Goal: Browse casually

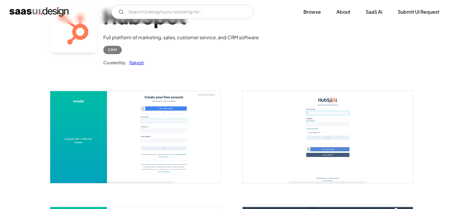
scroll to position [47, 0]
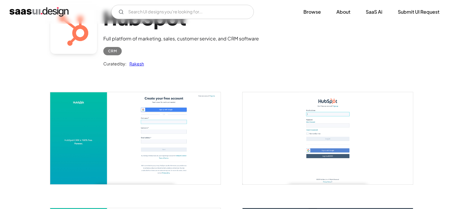
click at [114, 127] on img "open lightbox" at bounding box center [135, 138] width 170 height 92
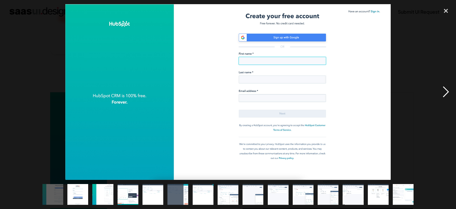
click at [445, 92] on div "next image" at bounding box center [446, 91] width 20 height 175
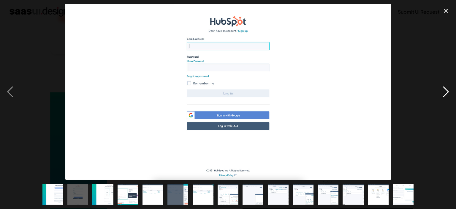
click at [445, 92] on div "next image" at bounding box center [446, 91] width 20 height 175
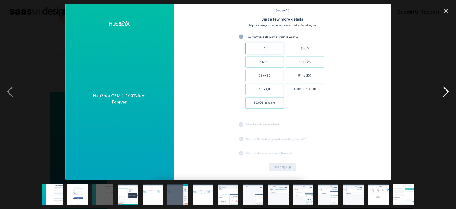
click at [445, 92] on div "next image" at bounding box center [446, 91] width 20 height 175
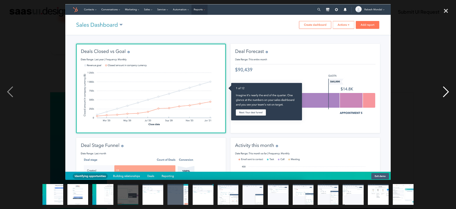
click at [445, 92] on div "next image" at bounding box center [446, 91] width 20 height 175
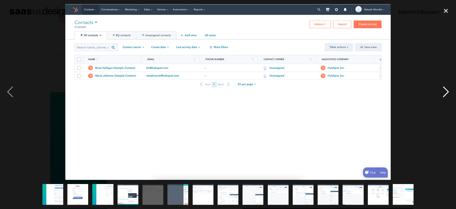
click at [445, 92] on div "next image" at bounding box center [446, 91] width 20 height 175
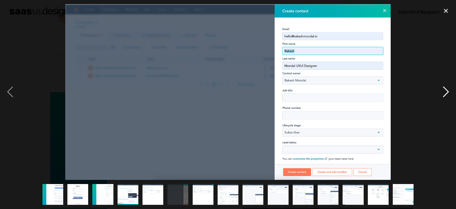
click at [445, 92] on div "next image" at bounding box center [446, 91] width 20 height 175
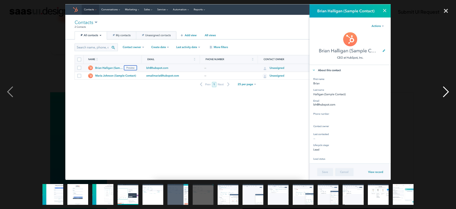
click at [445, 92] on div "next image" at bounding box center [446, 91] width 20 height 175
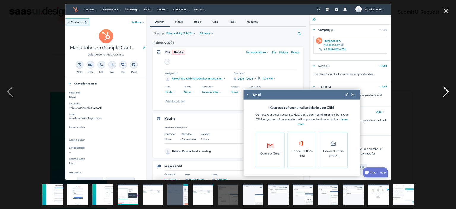
click at [445, 92] on div "next image" at bounding box center [446, 91] width 20 height 175
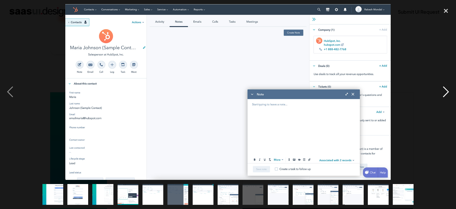
click at [445, 92] on div "next image" at bounding box center [446, 91] width 20 height 175
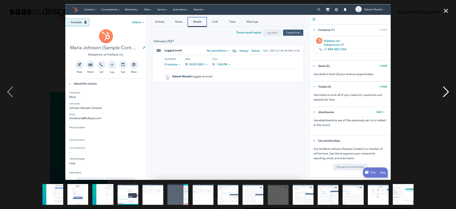
click at [445, 92] on div "next image" at bounding box center [446, 91] width 20 height 175
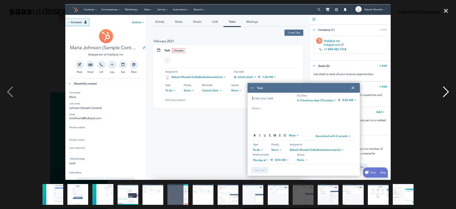
click at [445, 92] on div "next image" at bounding box center [446, 91] width 20 height 175
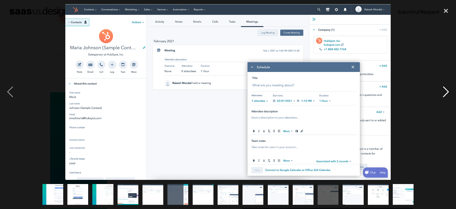
click at [445, 92] on div "next image" at bounding box center [446, 91] width 20 height 175
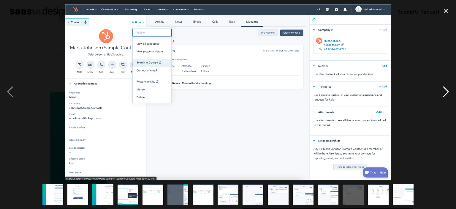
click at [445, 92] on div "next image" at bounding box center [446, 91] width 20 height 175
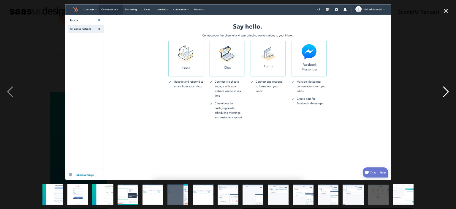
click at [445, 92] on div "next image" at bounding box center [446, 91] width 20 height 175
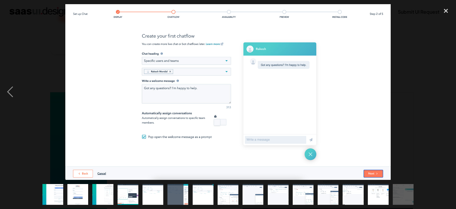
click at [445, 92] on div "next image" at bounding box center [446, 91] width 20 height 175
click at [448, 9] on div "close lightbox" at bounding box center [446, 10] width 20 height 13
